Goal: Find specific page/section: Find specific page/section

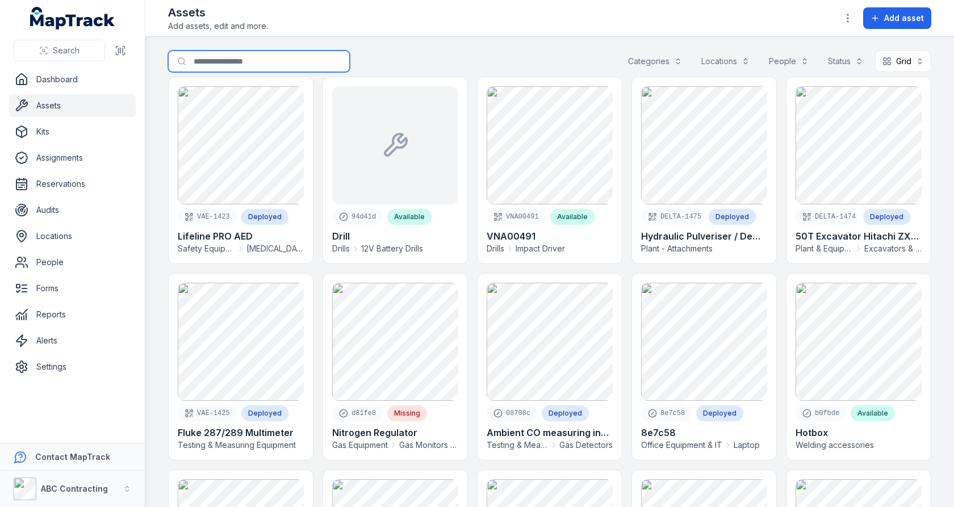
click at [248, 68] on input "Search for assets" at bounding box center [259, 62] width 182 height 22
type input "*"
type input "***"
click at [414, 57] on div "Search for assets *** Categories Locations People Status Grid ****" at bounding box center [550, 64] width 764 height 26
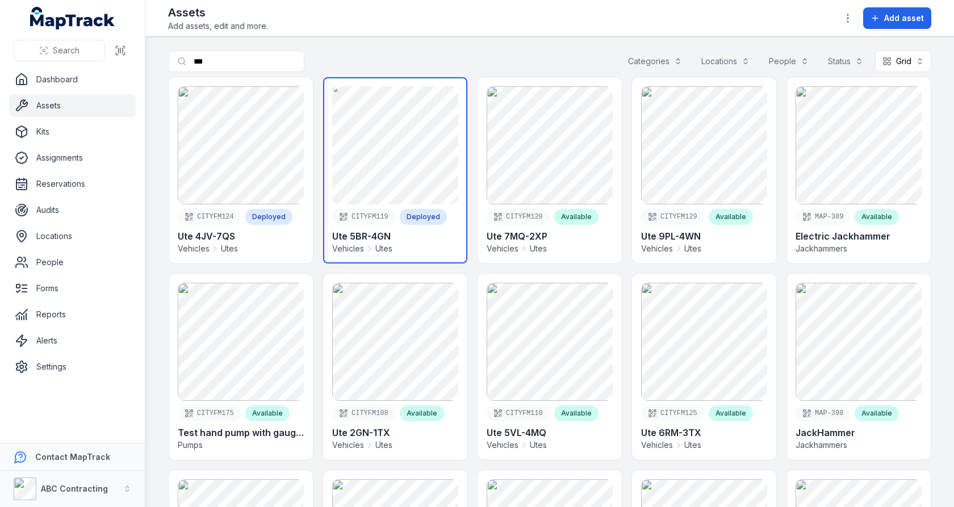
click at [405, 125] on link at bounding box center [395, 170] width 144 height 186
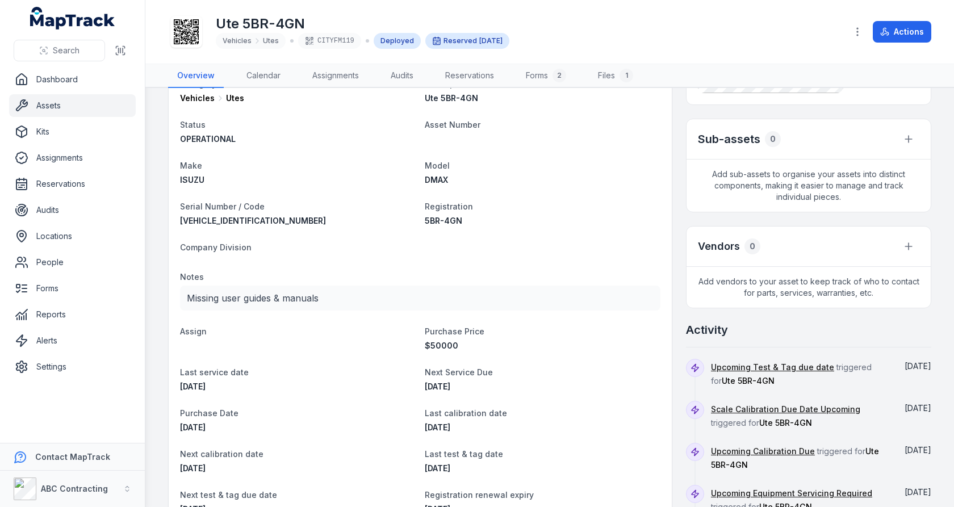
scroll to position [434, 0]
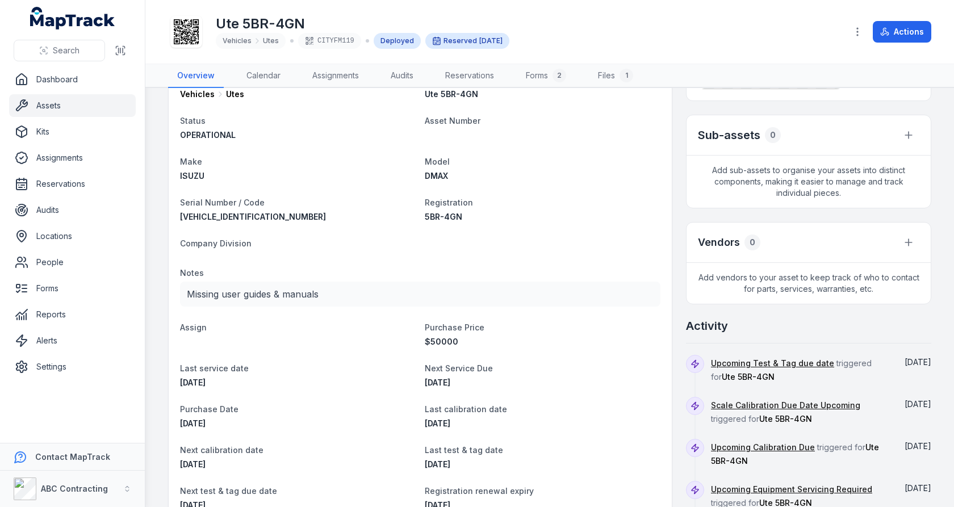
click at [445, 214] on span "5BR-4GN" at bounding box center [443, 217] width 37 height 10
click at [511, 212] on div "5BR-4GN" at bounding box center [543, 216] width 236 height 11
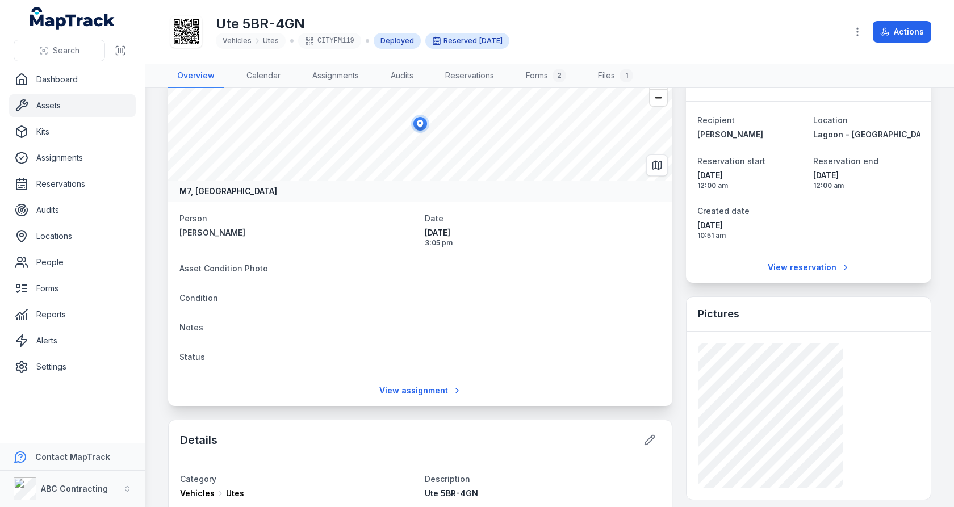
scroll to position [0, 0]
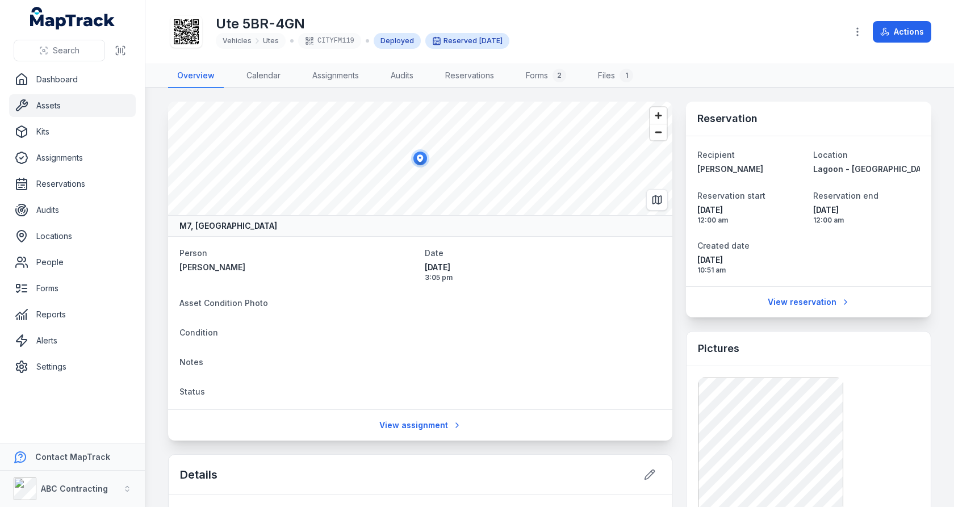
click at [275, 25] on h1 "Ute 5BR-4GN" at bounding box center [363, 24] width 294 height 18
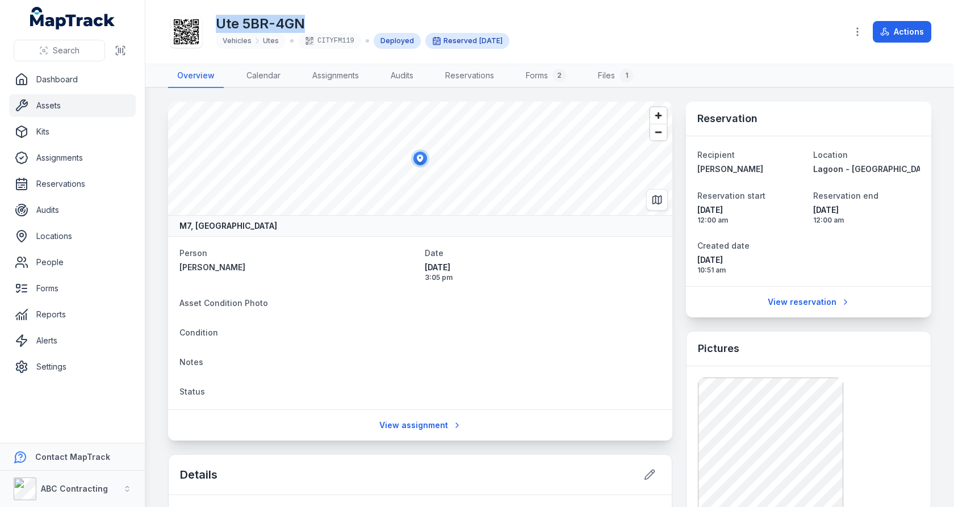
click at [277, 25] on h1 "Ute 5BR-4GN" at bounding box center [363, 24] width 294 height 18
drag, startPoint x: 304, startPoint y: 24, endPoint x: 219, endPoint y: 26, distance: 85.2
click at [219, 26] on h1 "Ute 5BR-4GN" at bounding box center [363, 24] width 294 height 18
click at [64, 364] on link "Settings" at bounding box center [72, 367] width 127 height 23
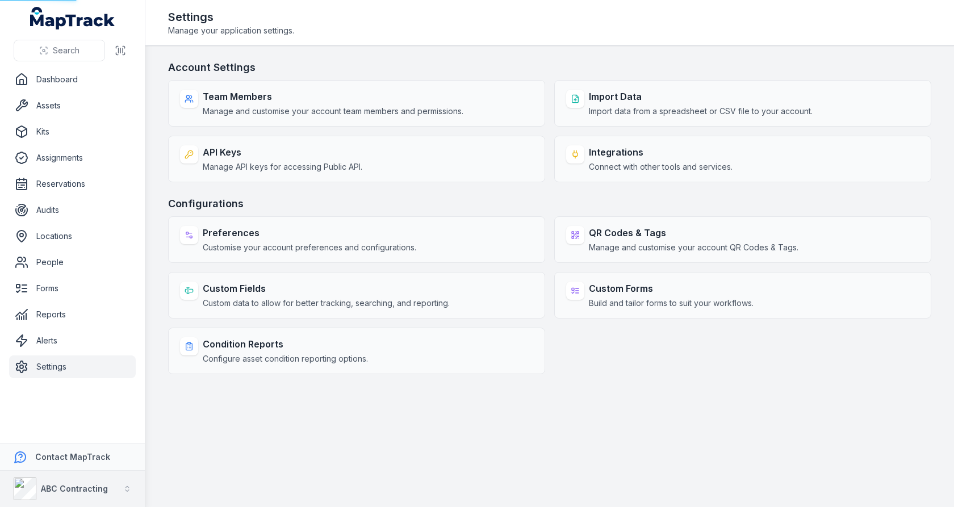
click at [82, 481] on div "ABC Contracting" at bounding box center [61, 489] width 94 height 23
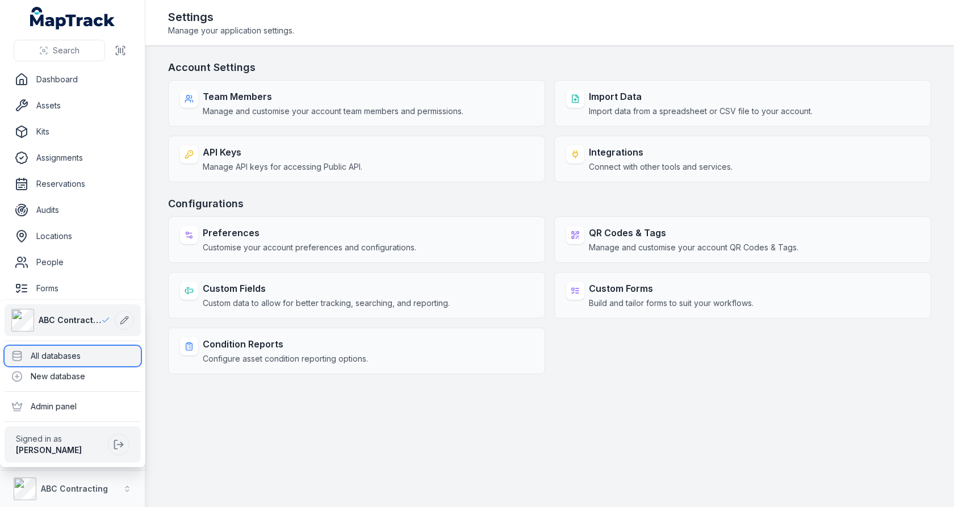
click at [96, 356] on div "All databases" at bounding box center [73, 356] width 136 height 20
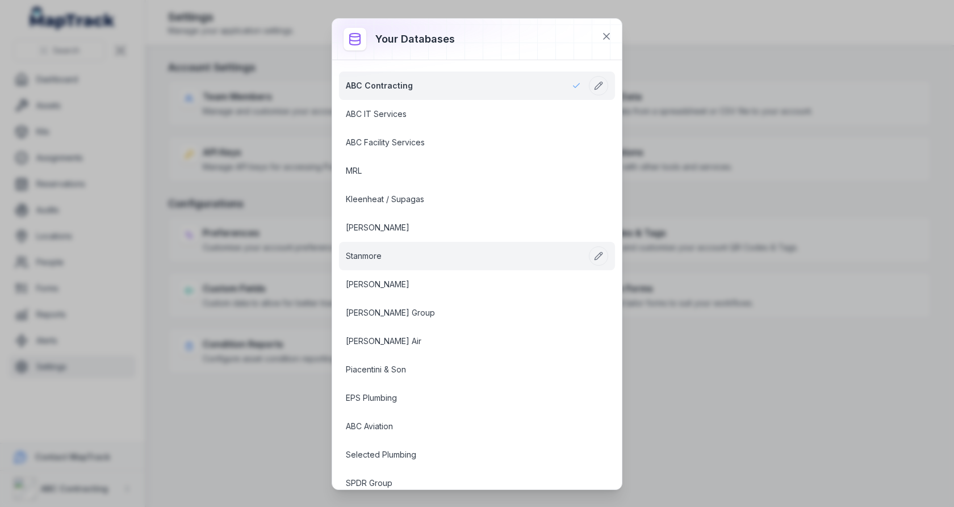
scroll to position [1378, 0]
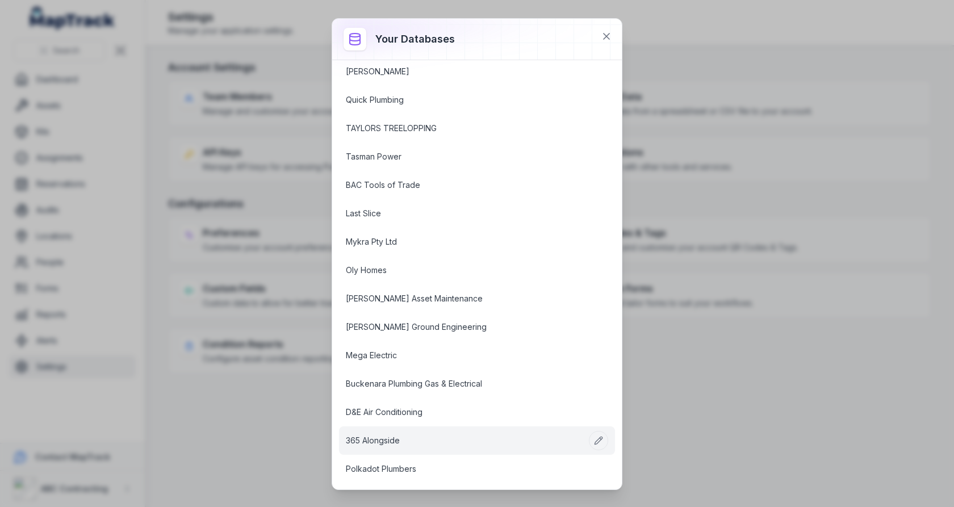
click at [395, 435] on link "365 Alongside" at bounding box center [463, 440] width 235 height 11
